Goal: Entertainment & Leisure: Consume media (video, audio)

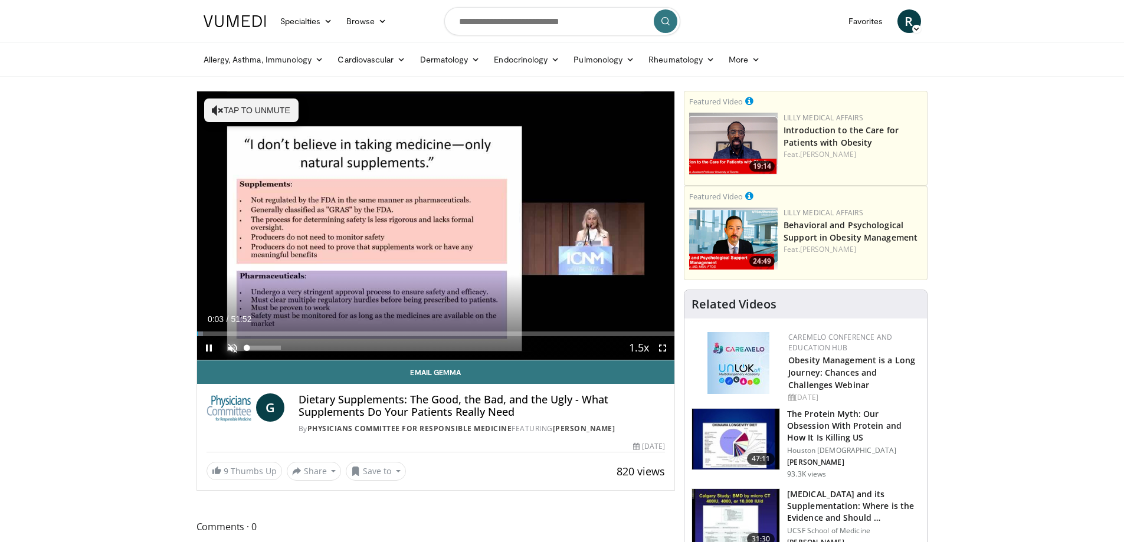
click at [230, 345] on span "Video Player" at bounding box center [233, 348] width 24 height 24
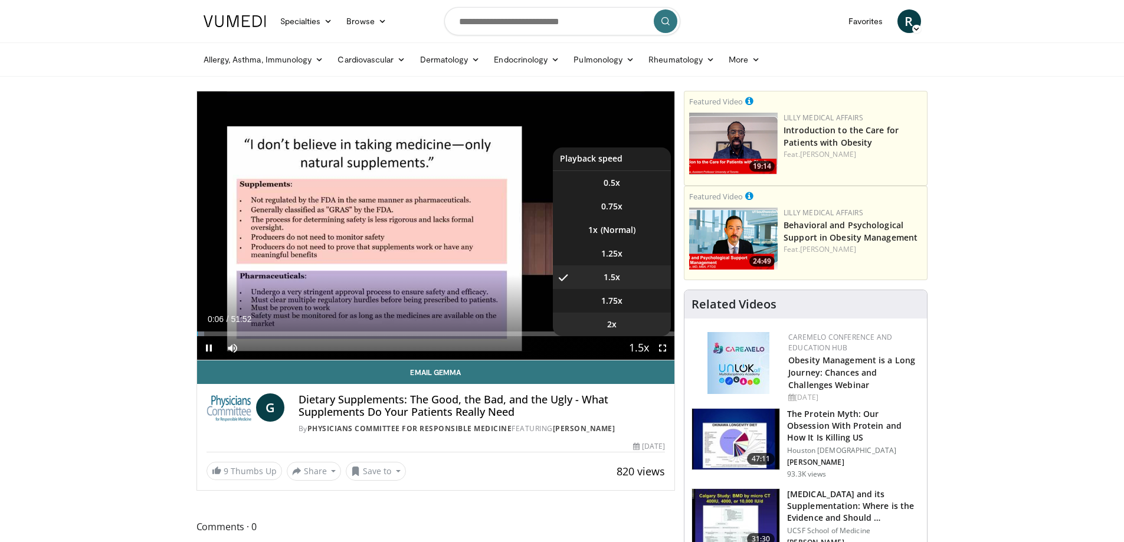
click at [600, 320] on li "2x" at bounding box center [612, 325] width 118 height 24
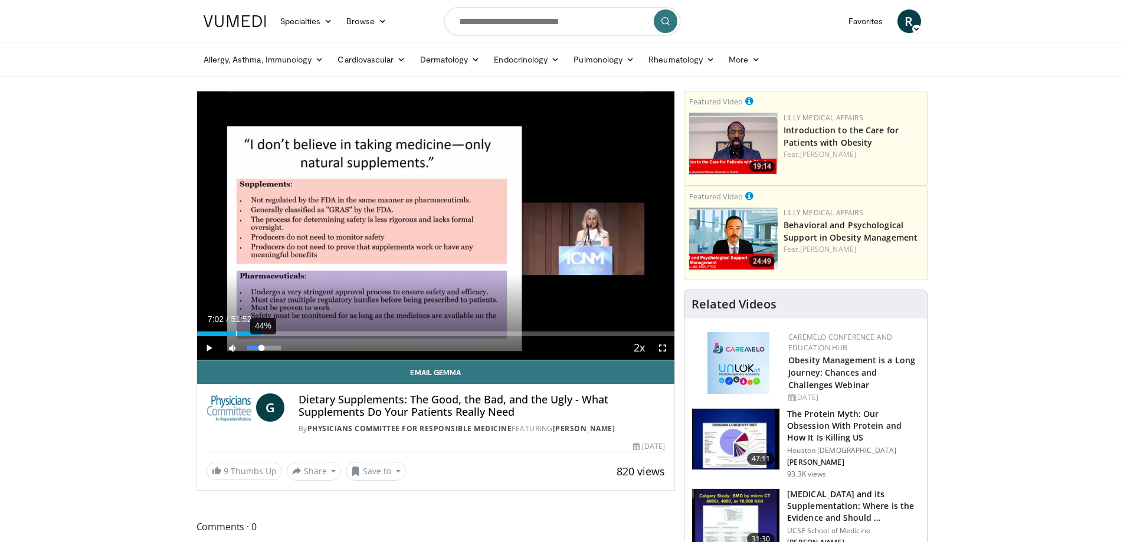
drag, startPoint x: 201, startPoint y: 331, endPoint x: 261, endPoint y: 336, distance: 60.4
click at [261, 336] on div "Current Time 7:02 / Duration 51:52 Play Skip Backward Skip Forward Mute 44% Loa…" at bounding box center [436, 348] width 478 height 24
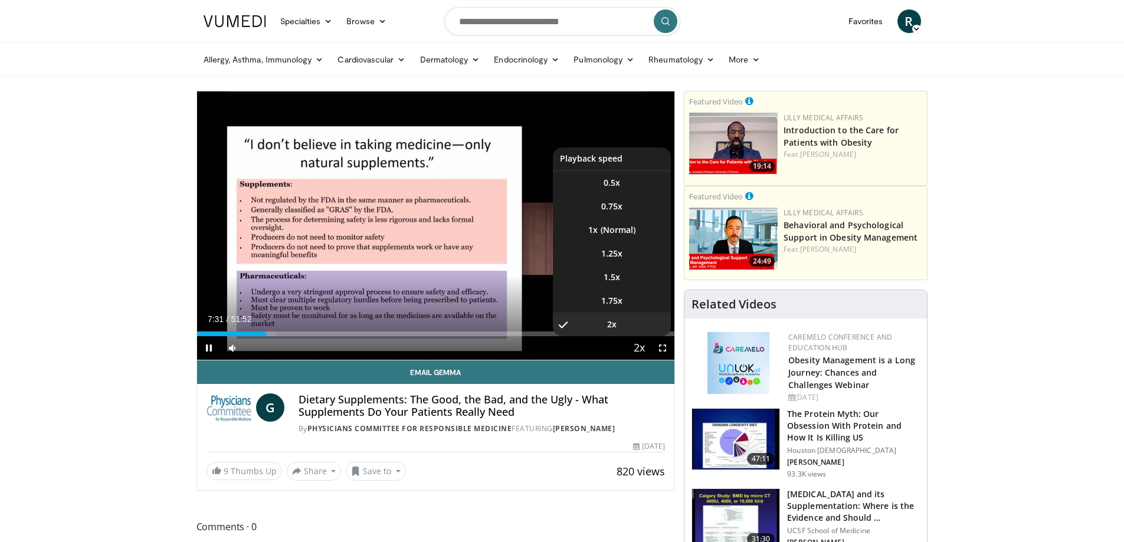
click at [638, 345] on span "Video Player" at bounding box center [639, 349] width 17 height 24
click at [637, 343] on span "Video Player" at bounding box center [639, 349] width 17 height 24
click at [605, 277] on span "1.5x" at bounding box center [612, 277] width 17 height 12
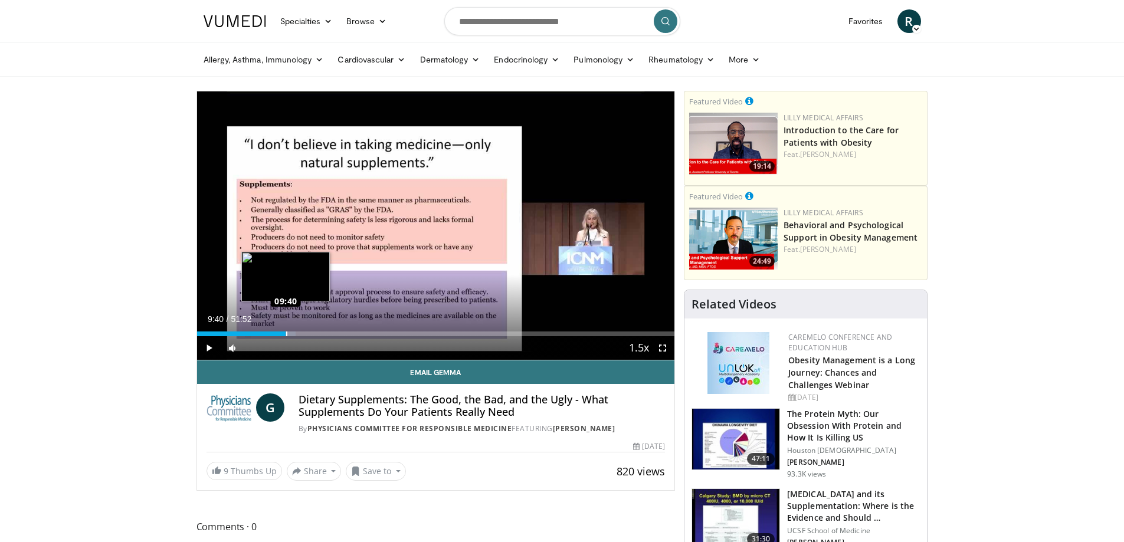
drag, startPoint x: 271, startPoint y: 330, endPoint x: 286, endPoint y: 329, distance: 14.8
click at [286, 329] on div "Loaded : 20.72% 09:36 09:40" at bounding box center [436, 330] width 478 height 11
drag, startPoint x: 287, startPoint y: 332, endPoint x: 295, endPoint y: 334, distance: 8.0
click at [295, 334] on div "Loaded : 22.63% 10:37 10:33" at bounding box center [436, 334] width 478 height 5
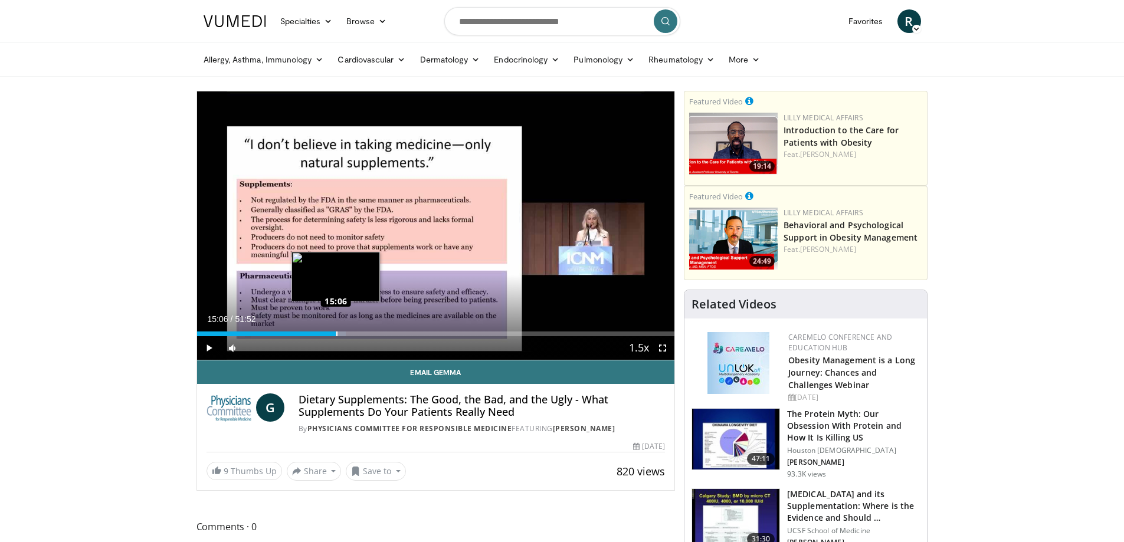
drag, startPoint x: 295, startPoint y: 334, endPoint x: 336, endPoint y: 330, distance: 40.9
click at [336, 330] on div "Loaded : 31.17% 15:02 15:06" at bounding box center [436, 330] width 478 height 11
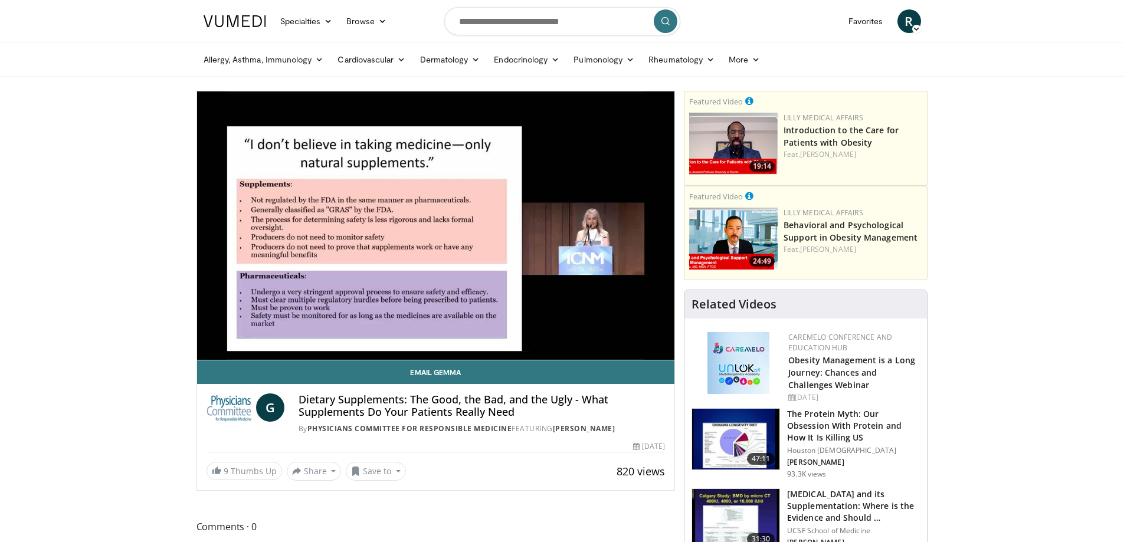
click at [336, 330] on video-js "**********" at bounding box center [436, 225] width 478 height 269
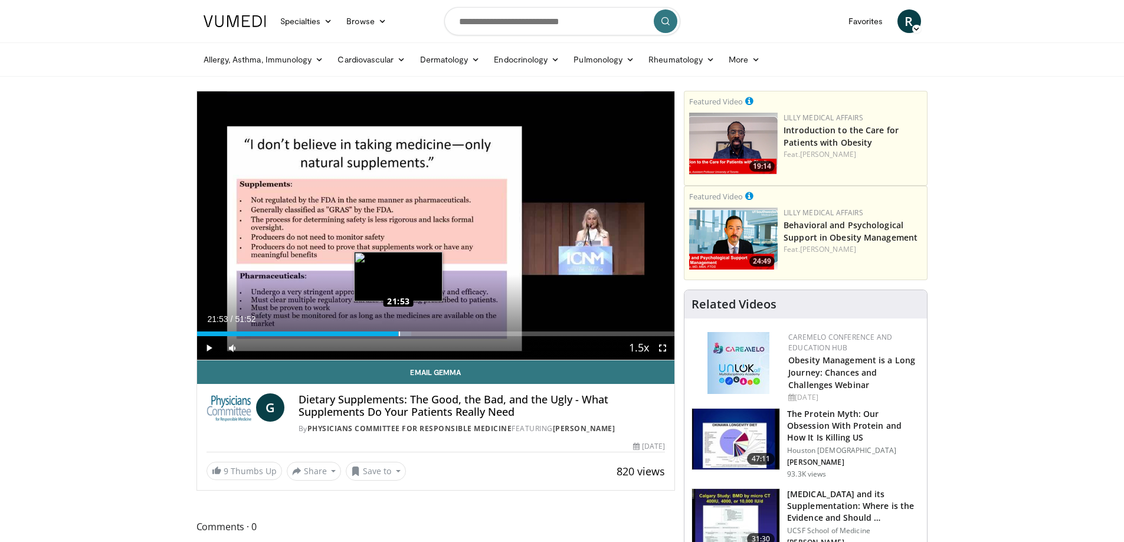
drag, startPoint x: 335, startPoint y: 335, endPoint x: 398, endPoint y: 333, distance: 63.2
click at [398, 333] on div "Loaded : 44.95% 21:57 21:53" at bounding box center [436, 334] width 478 height 5
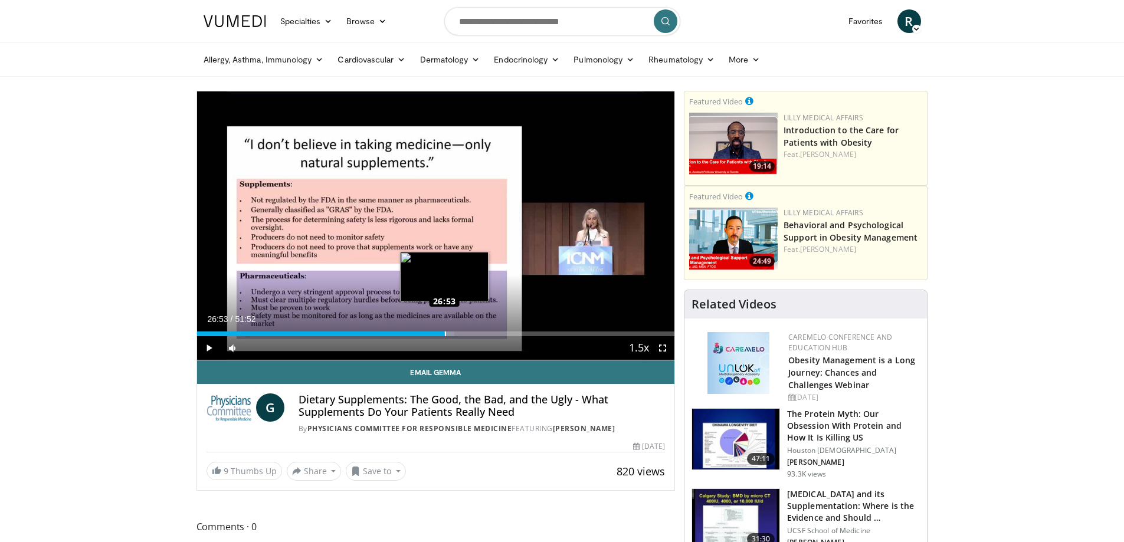
drag, startPoint x: 401, startPoint y: 333, endPoint x: 444, endPoint y: 331, distance: 43.7
click at [444, 332] on div "Loaded : 53.87% 26:45 26:53" at bounding box center [436, 334] width 478 height 5
drag, startPoint x: 445, startPoint y: 333, endPoint x: 451, endPoint y: 336, distance: 7.1
click at [451, 336] on div "Loaded : 55.27% 27:35 27:39" at bounding box center [436, 334] width 478 height 5
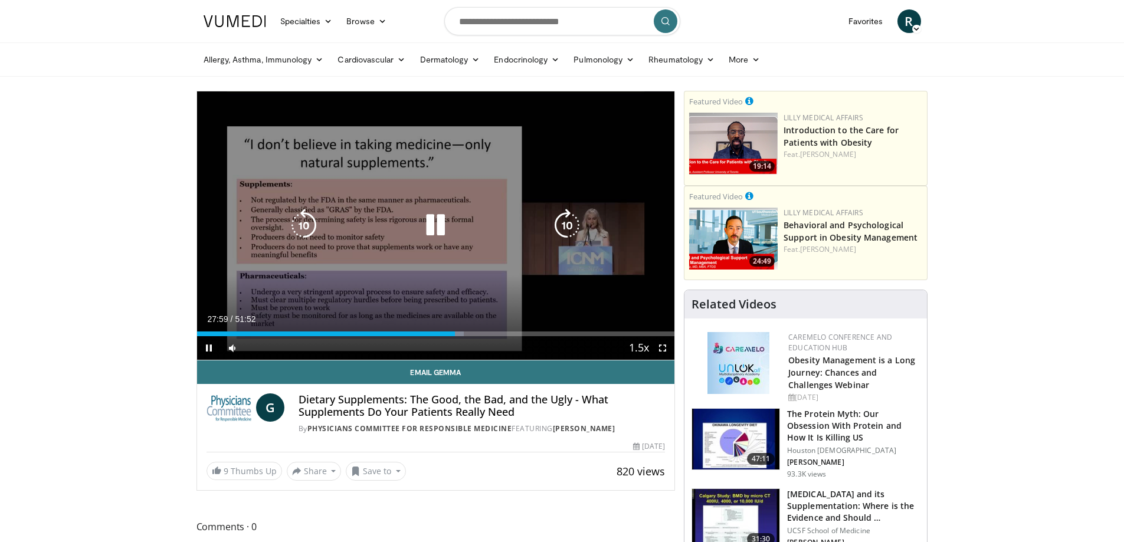
click at [439, 218] on icon "Video Player" at bounding box center [435, 225] width 33 height 33
